Goal: Task Accomplishment & Management: Complete application form

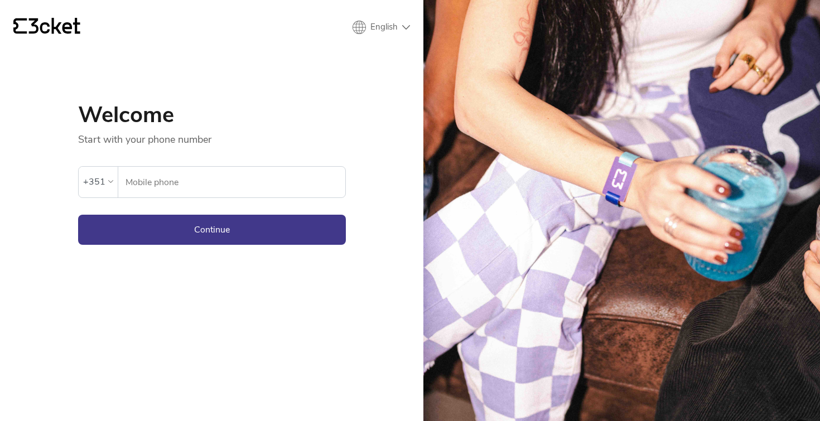
click at [243, 186] on input "Mobile phone" at bounding box center [235, 182] width 220 height 31
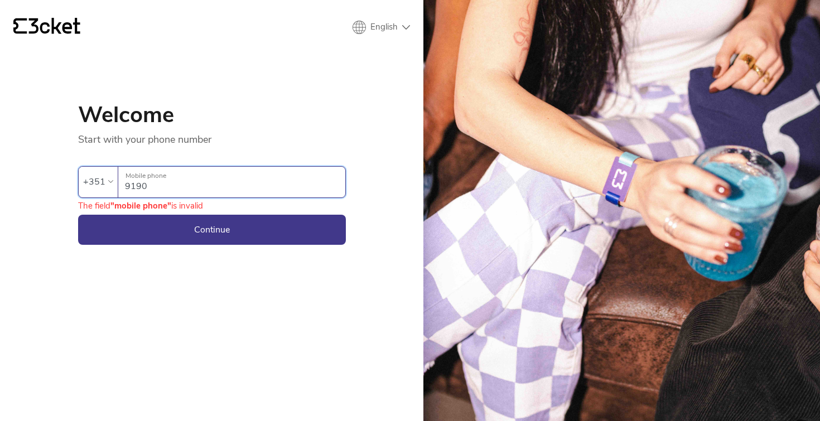
type input "91903"
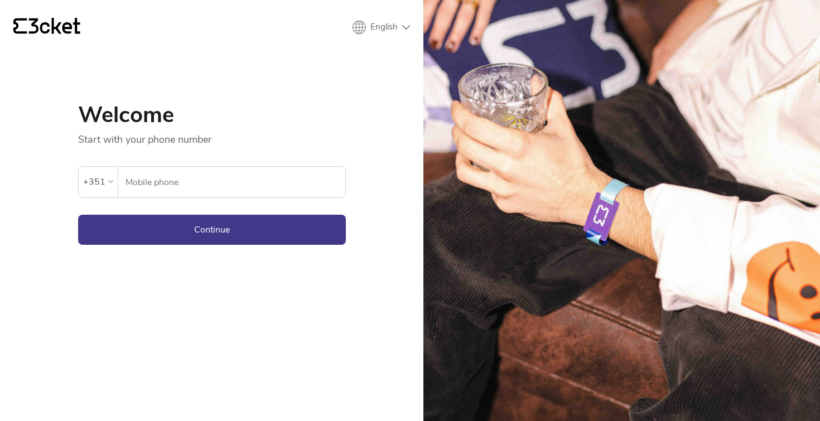
click at [101, 182] on div "+351" at bounding box center [94, 181] width 22 height 17
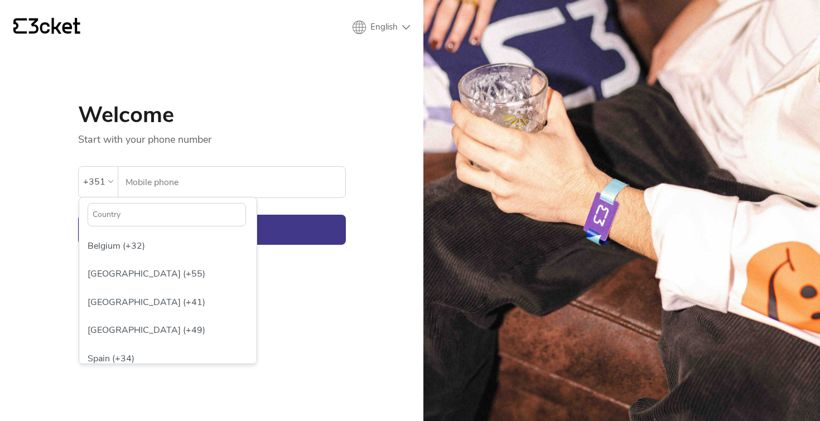
click at [220, 83] on div "Welcome Start with your phone number An error has occurred. If the error persis…" at bounding box center [212, 141] width 268 height 208
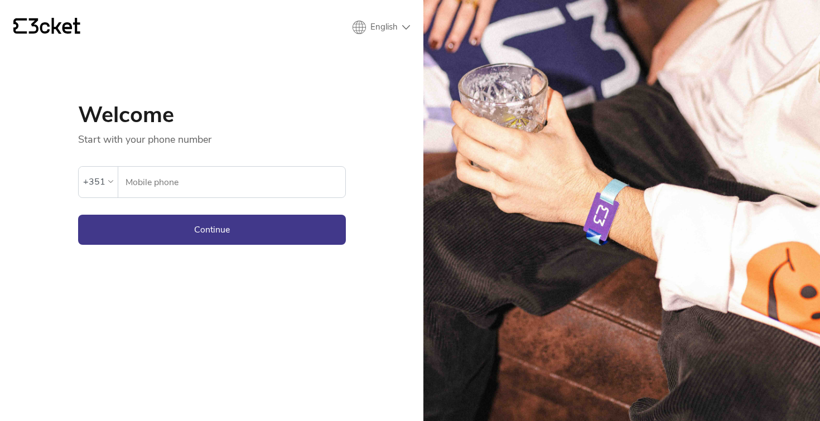
click at [57, 24] on icon "{' '}" at bounding box center [46, 26] width 67 height 17
click at [341, 0] on html "By browsing 3cket you agree with our cookie policy " target="_blank">cookie pol…" at bounding box center [410, 210] width 820 height 421
click at [62, 24] on icon "{' '}" at bounding box center [46, 26] width 67 height 17
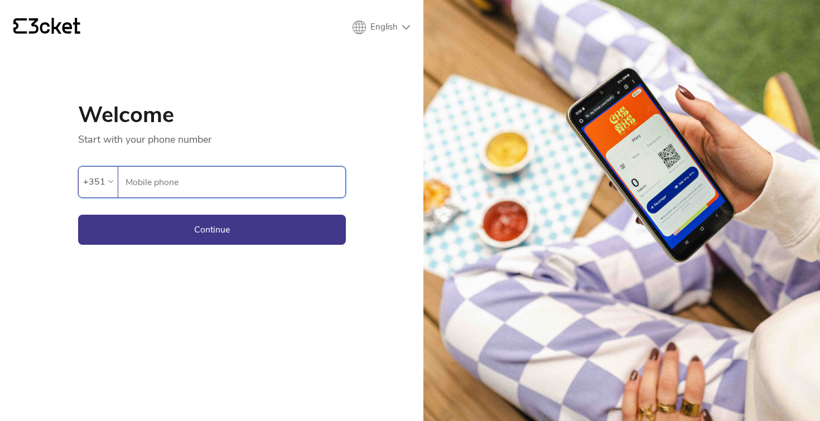
click at [212, 178] on input "Mobile phone" at bounding box center [235, 182] width 220 height 31
type input "919038854"
click at [212, 178] on input "919038854" at bounding box center [235, 182] width 220 height 31
type input "913571420"
click at [211, 229] on button "Continue" at bounding box center [212, 230] width 268 height 30
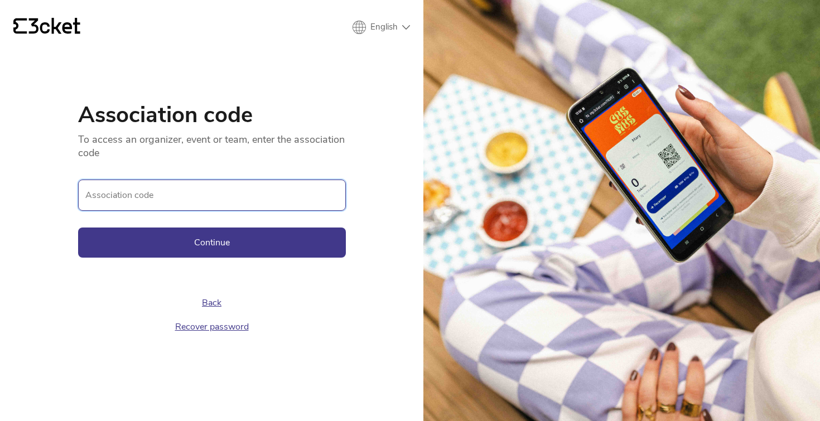
click at [171, 205] on input "Association code" at bounding box center [212, 195] width 268 height 31
paste input "335cea006aa44dd7929efc1ae71ba971"
type input "335cea006aa44dd7929efc1ae71ba971"
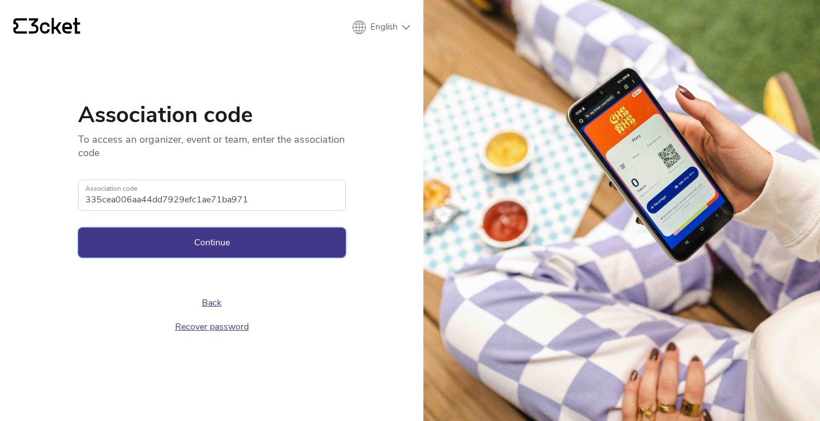
click at [211, 230] on button "Continue" at bounding box center [212, 242] width 268 height 30
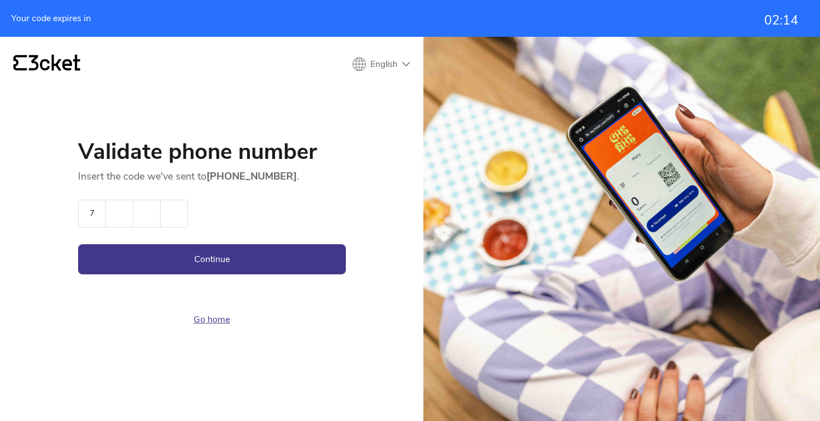
type input "7"
type input "9"
type input "6"
type input "2"
click at [211, 259] on button "Continue" at bounding box center [212, 259] width 268 height 30
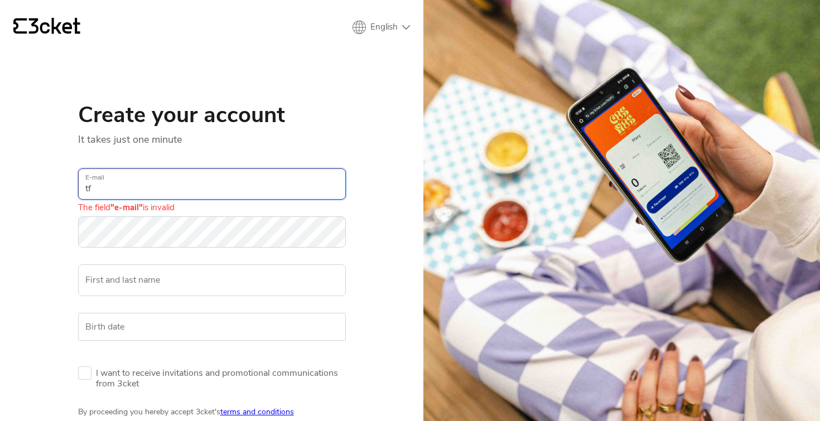
type input "t"
type input "tfist.mail@gmail.com"
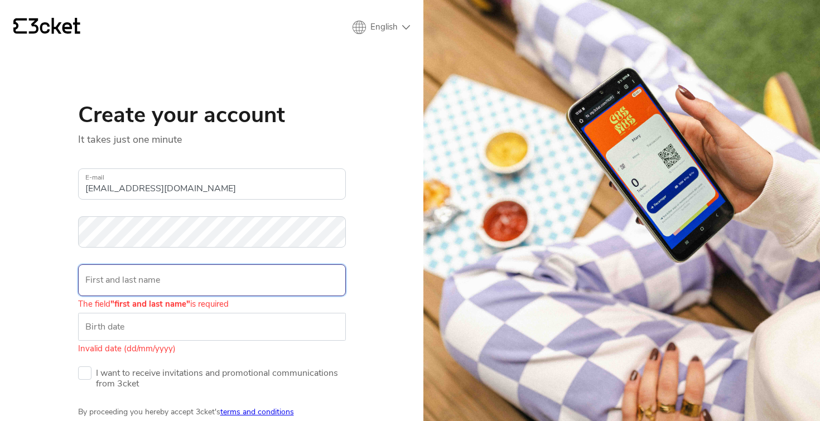
paste input "damqa4-hydkoj-bUbfip"
type input "damqa4-hydkoj-bUbfip"
type input "T"
type input "FIST"
type input "t"
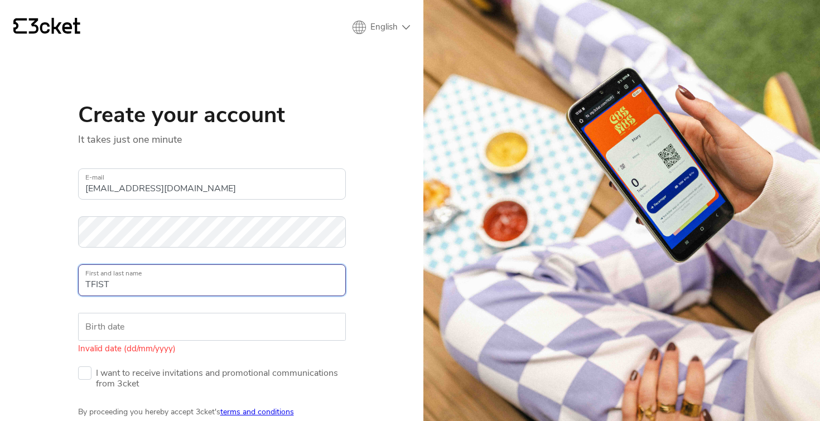
type input "TFIST"
click at [180, 339] on label "Birth date" at bounding box center [212, 327] width 268 height 28
click at [180, 339] on input "Birth date" at bounding box center [212, 327] width 268 height 28
click at [255, 335] on label "Birth date" at bounding box center [212, 327] width 268 height 28
click at [255, 335] on input "Birth date" at bounding box center [212, 327] width 268 height 28
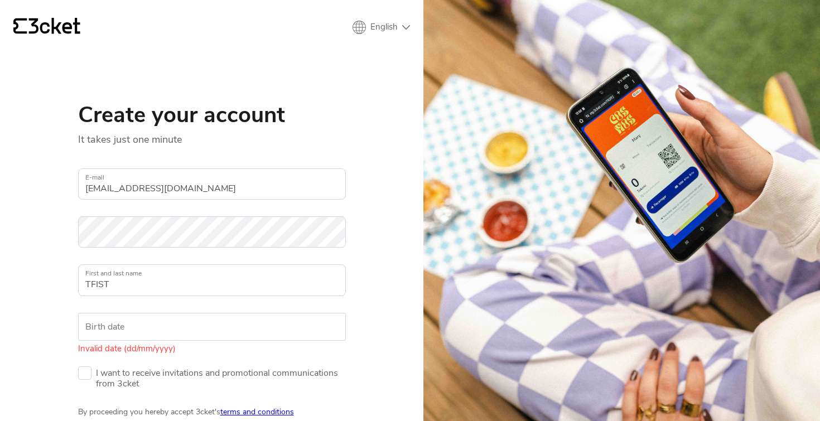
click at [255, 328] on label "Birth date" at bounding box center [212, 327] width 268 height 28
click at [255, 328] on input "Birth date" at bounding box center [212, 327] width 268 height 28
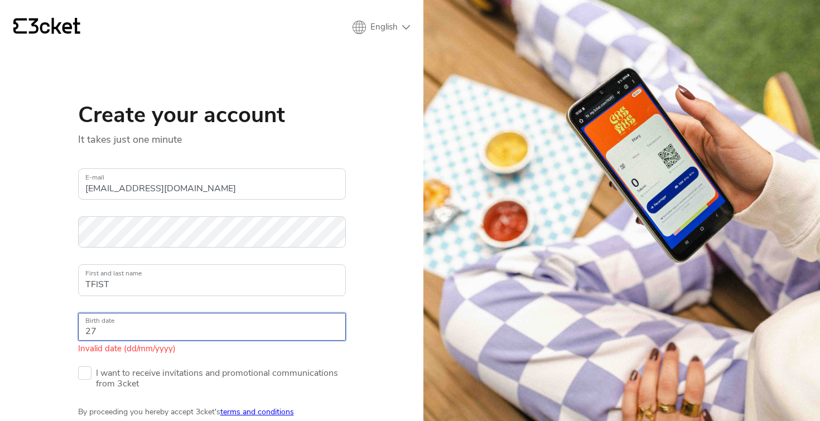
type input "2"
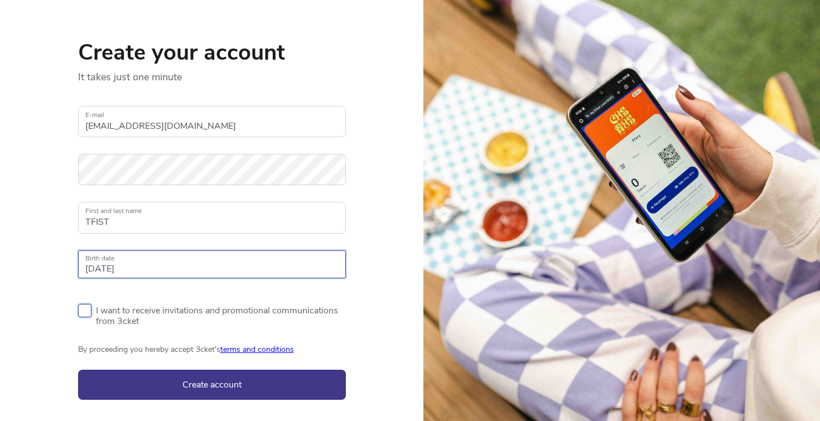
scroll to position [79, 0]
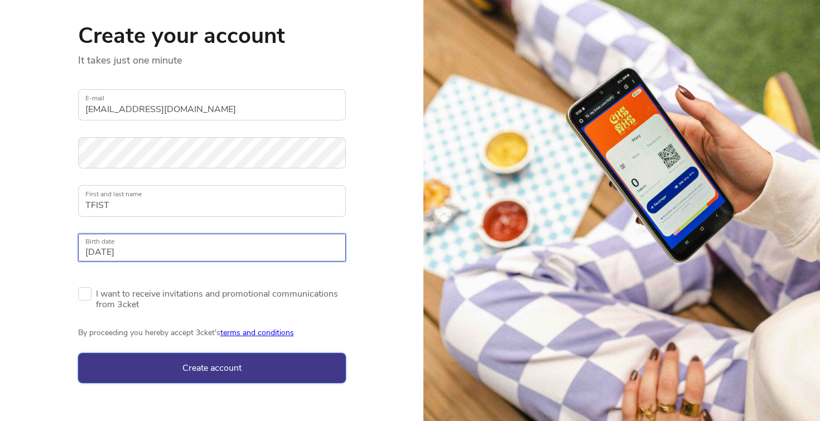
type input "15/12/1994"
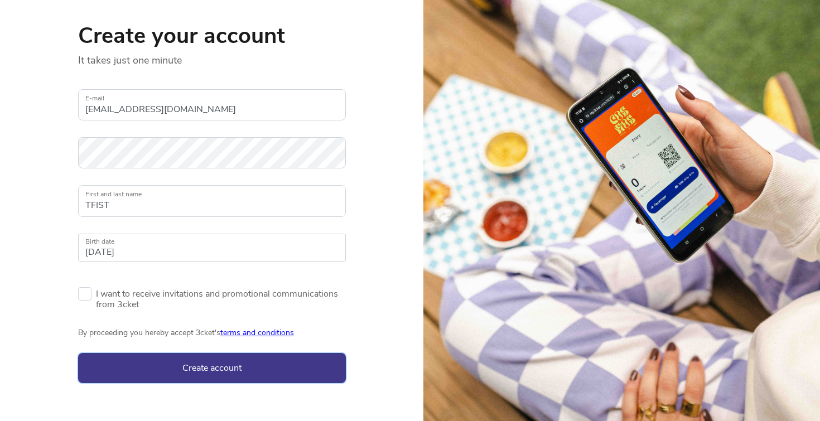
click at [219, 365] on button "Create account" at bounding box center [212, 368] width 268 height 30
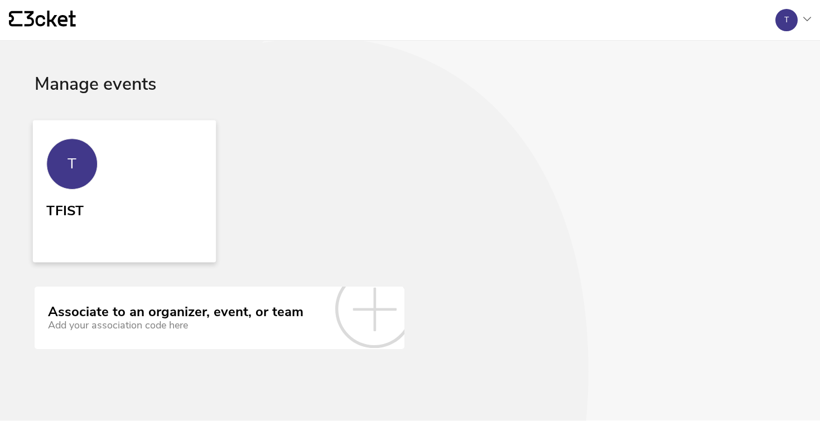
click at [86, 168] on div "T" at bounding box center [71, 163] width 51 height 51
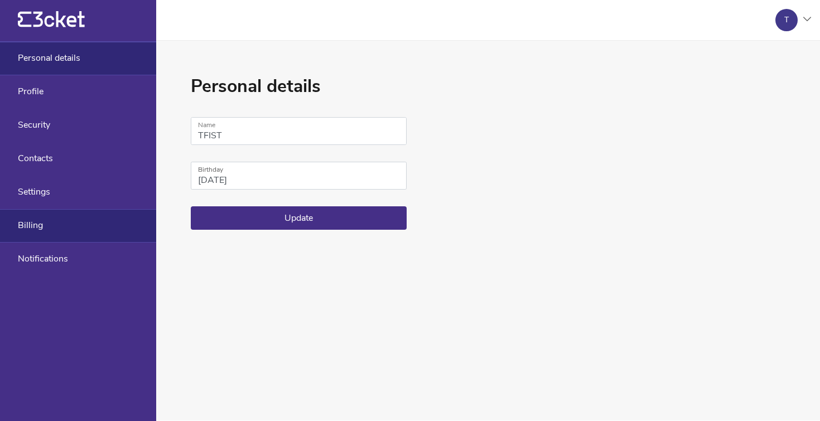
click at [26, 231] on div "Billing" at bounding box center [78, 225] width 156 height 33
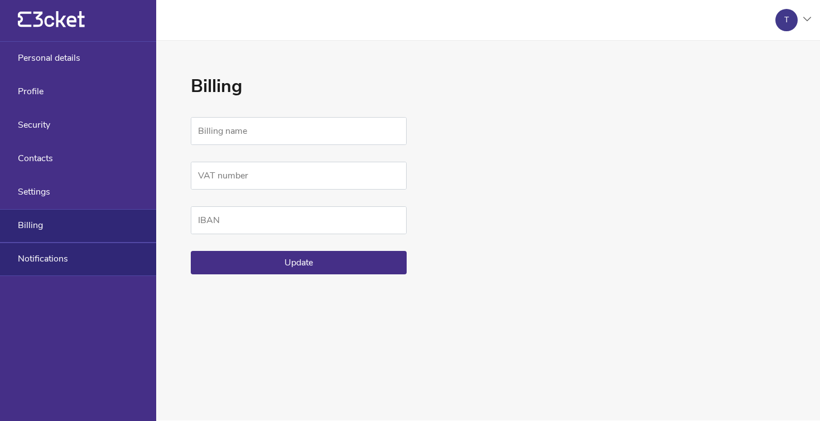
click at [76, 253] on div "Notifications" at bounding box center [78, 259] width 156 height 33
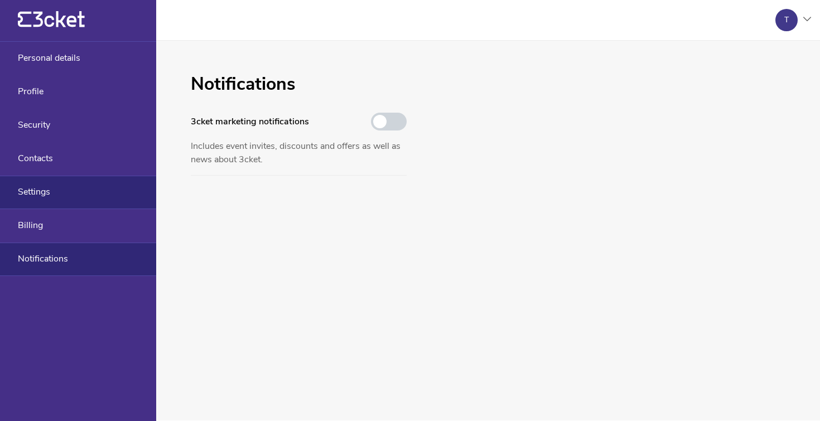
click at [59, 186] on div "Settings" at bounding box center [78, 192] width 156 height 33
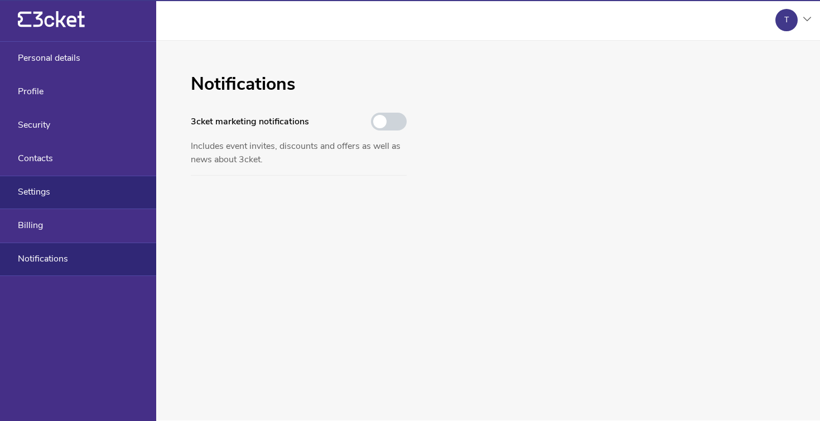
select select "en"
select select "Europe/Lisbon"
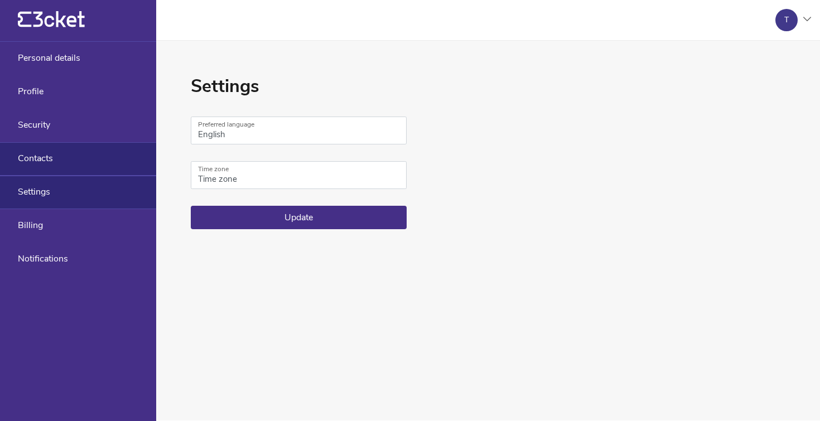
click at [61, 159] on div "Contacts" at bounding box center [78, 158] width 156 height 33
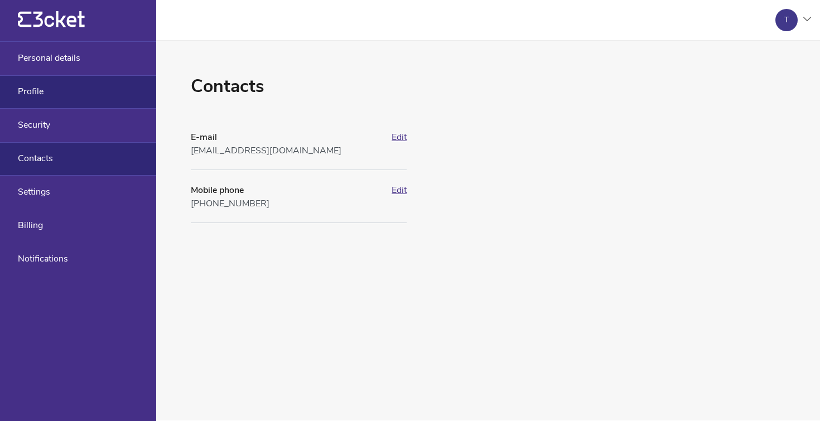
click at [62, 91] on div "Profile" at bounding box center [78, 91] width 156 height 33
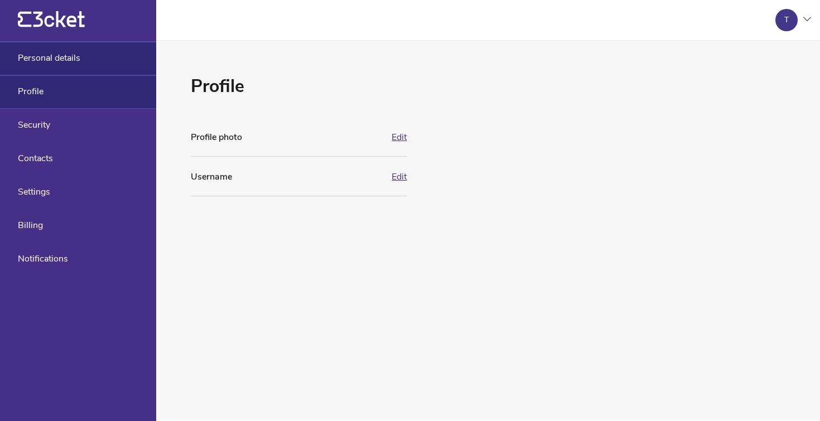
click at [71, 56] on span "Personal details" at bounding box center [49, 58] width 62 height 10
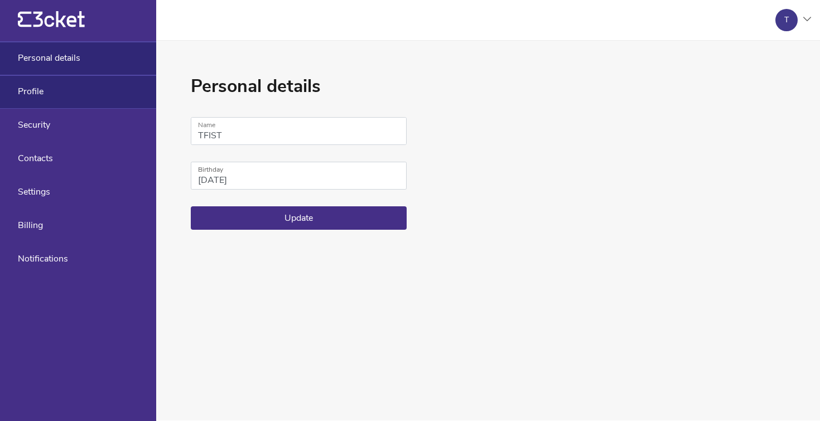
click at [35, 93] on span "Profile" at bounding box center [31, 91] width 26 height 10
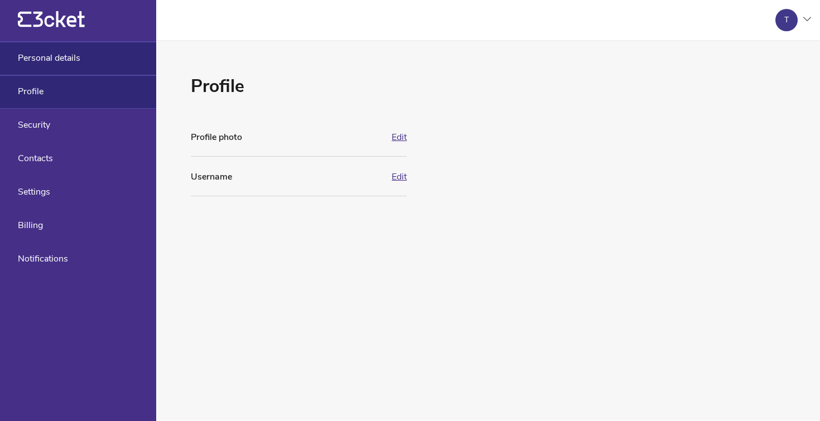
click at [52, 68] on div "Personal details" at bounding box center [78, 58] width 156 height 33
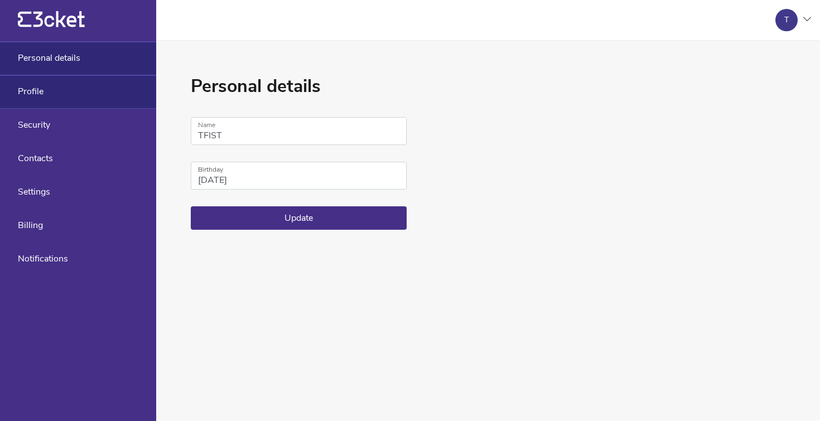
click at [54, 87] on div "Profile" at bounding box center [78, 91] width 156 height 33
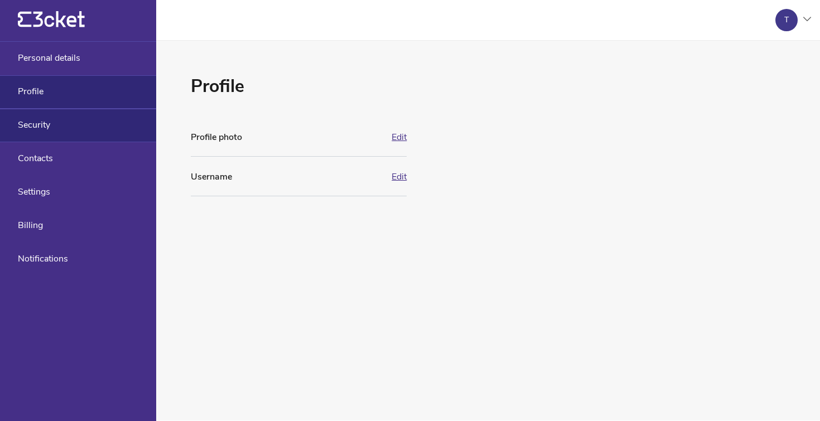
click at [49, 137] on div "Security" at bounding box center [78, 125] width 156 height 33
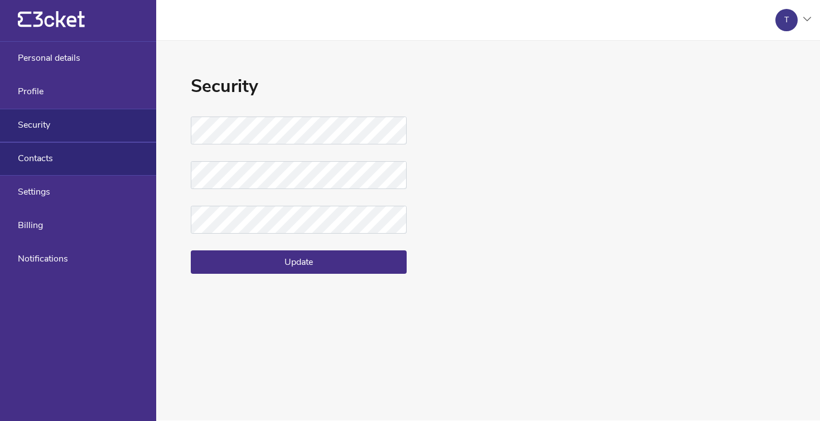
click at [55, 156] on div "Contacts" at bounding box center [78, 158] width 156 height 33
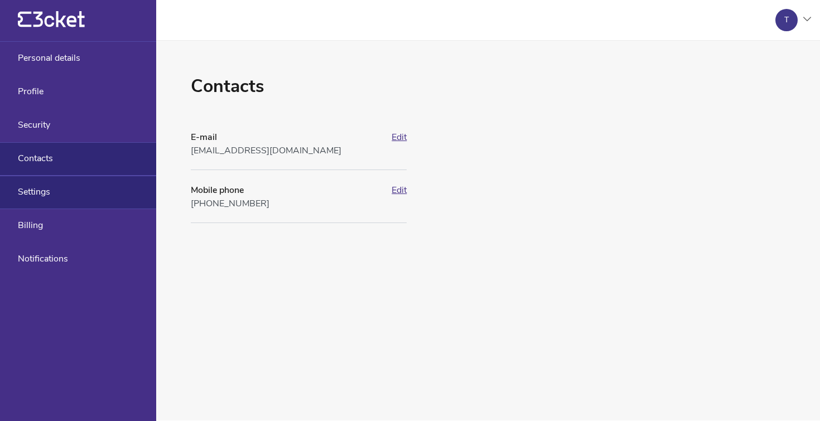
click at [62, 197] on div "Settings" at bounding box center [78, 192] width 156 height 33
select select "en"
select select "Europe/Lisbon"
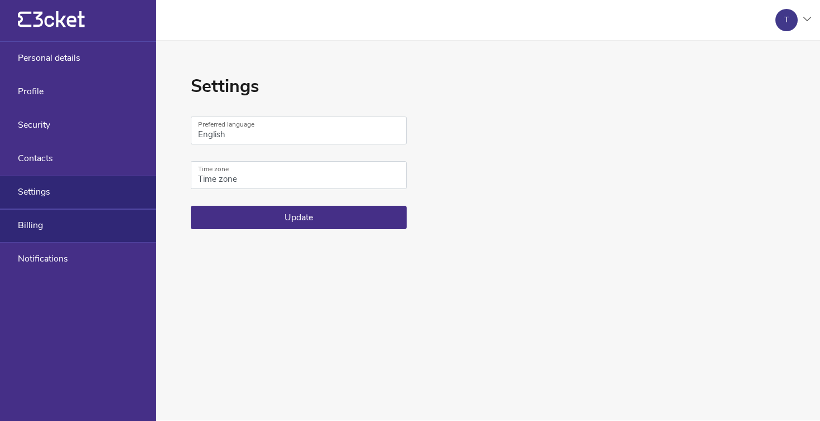
click at [65, 217] on div "Billing" at bounding box center [78, 225] width 156 height 33
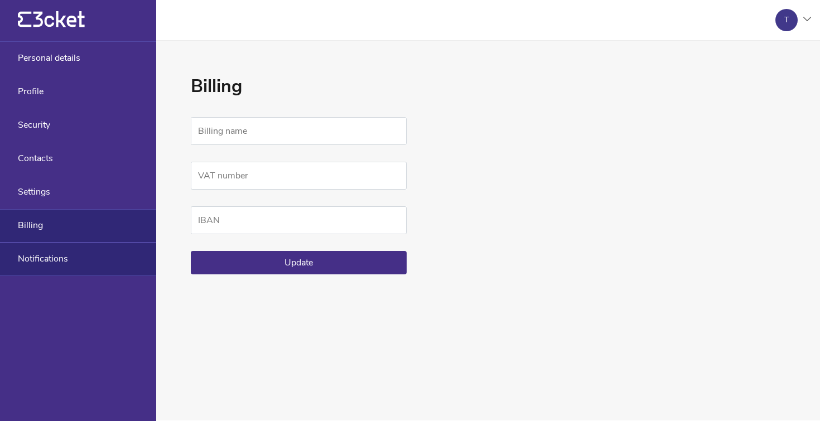
click at [77, 255] on div "Notifications" at bounding box center [78, 259] width 156 height 33
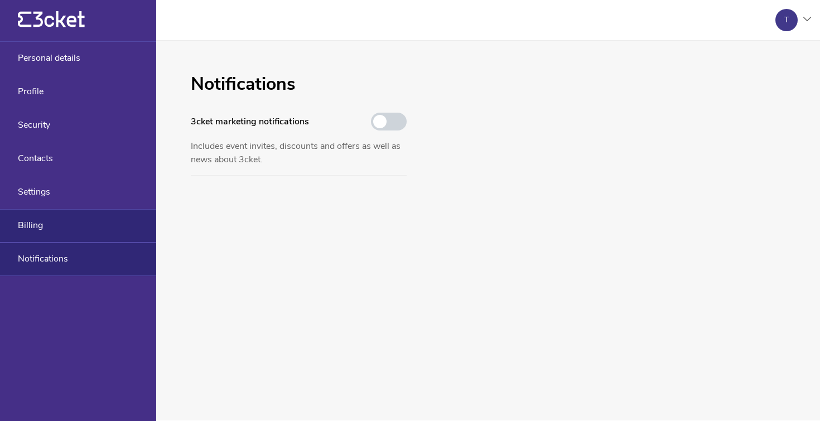
click at [80, 231] on div "Billing" at bounding box center [78, 225] width 156 height 33
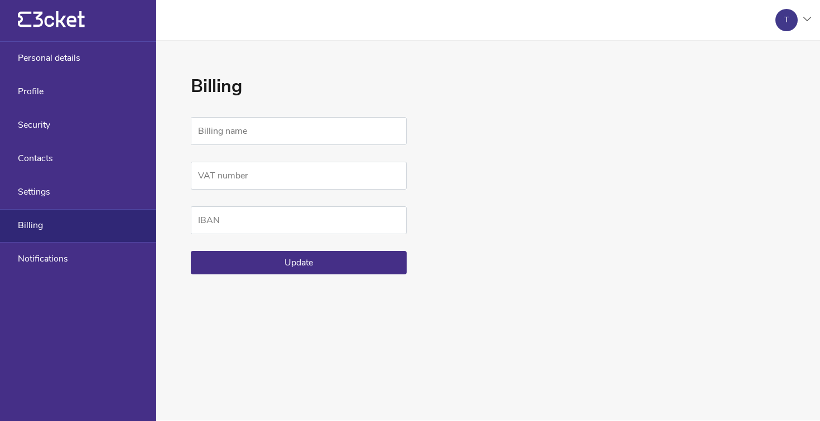
click at [806, 21] on icon at bounding box center [807, 19] width 8 height 4
click at [758, 77] on div "Manage events" at bounding box center [755, 80] width 101 height 27
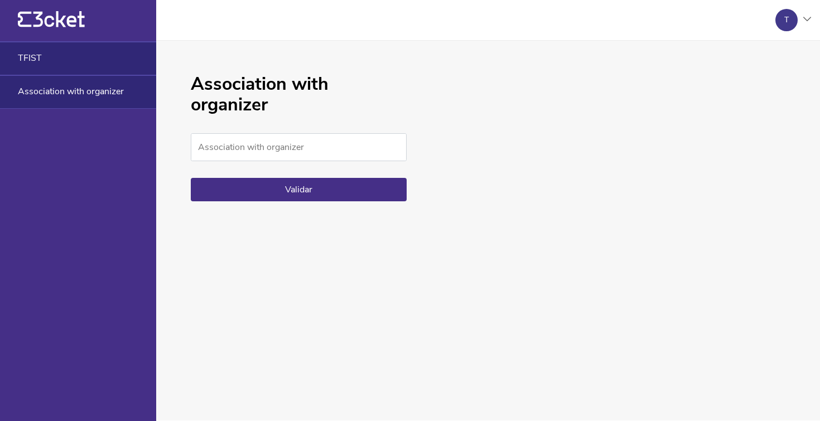
click at [56, 54] on div "TFIST" at bounding box center [78, 58] width 156 height 33
